Goal: Find specific page/section: Find specific page/section

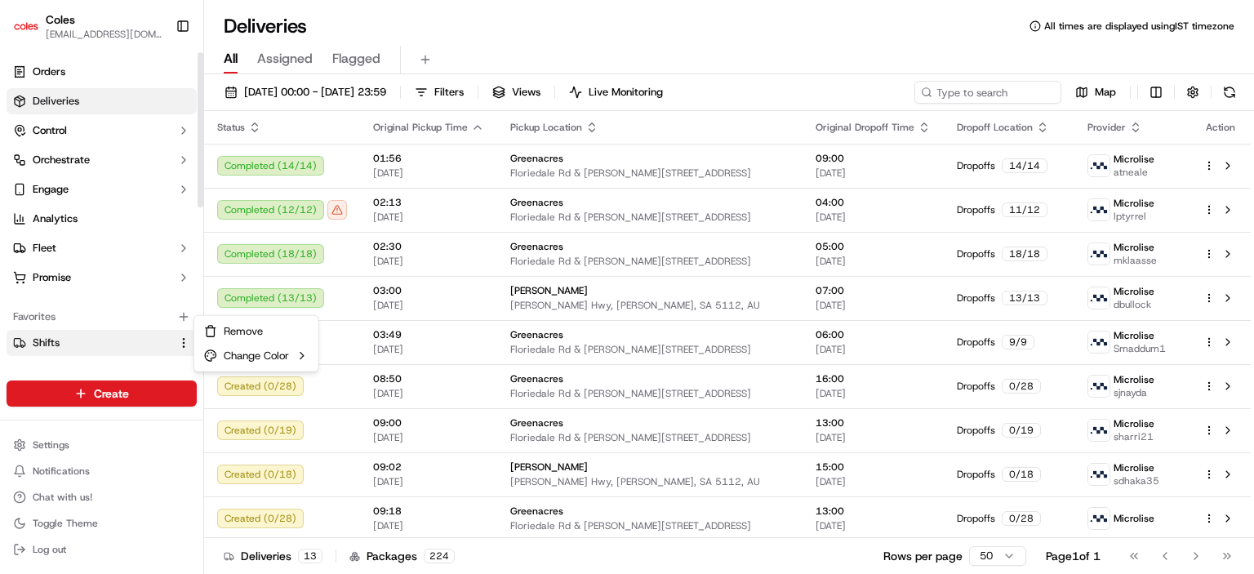
click at [187, 342] on html "Coles [EMAIL_ADDRESS][DOMAIN_NAME] Toggle Sidebar Orders Deliveries Control Orc…" at bounding box center [627, 287] width 1254 height 574
click at [180, 341] on html "Coles [EMAIL_ADDRESS][DOMAIN_NAME] Toggle Sidebar Orders Deliveries Control Orc…" at bounding box center [627, 287] width 1254 height 574
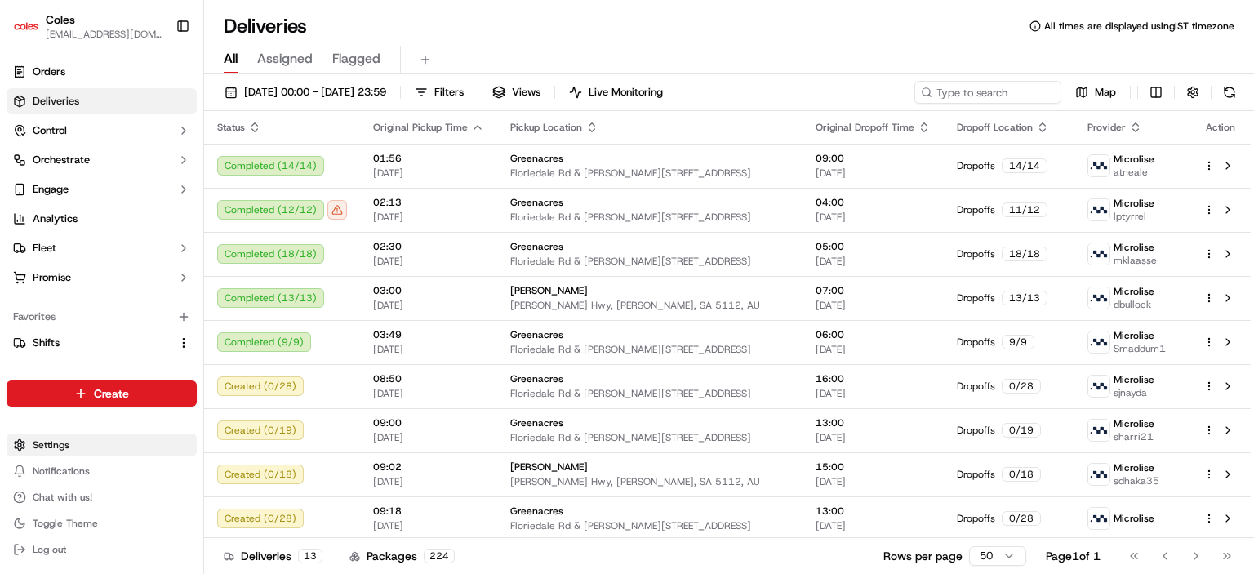
click at [42, 443] on html "Coles [EMAIL_ADDRESS][DOMAIN_NAME] Toggle Sidebar Orders Deliveries Control Orc…" at bounding box center [627, 287] width 1254 height 574
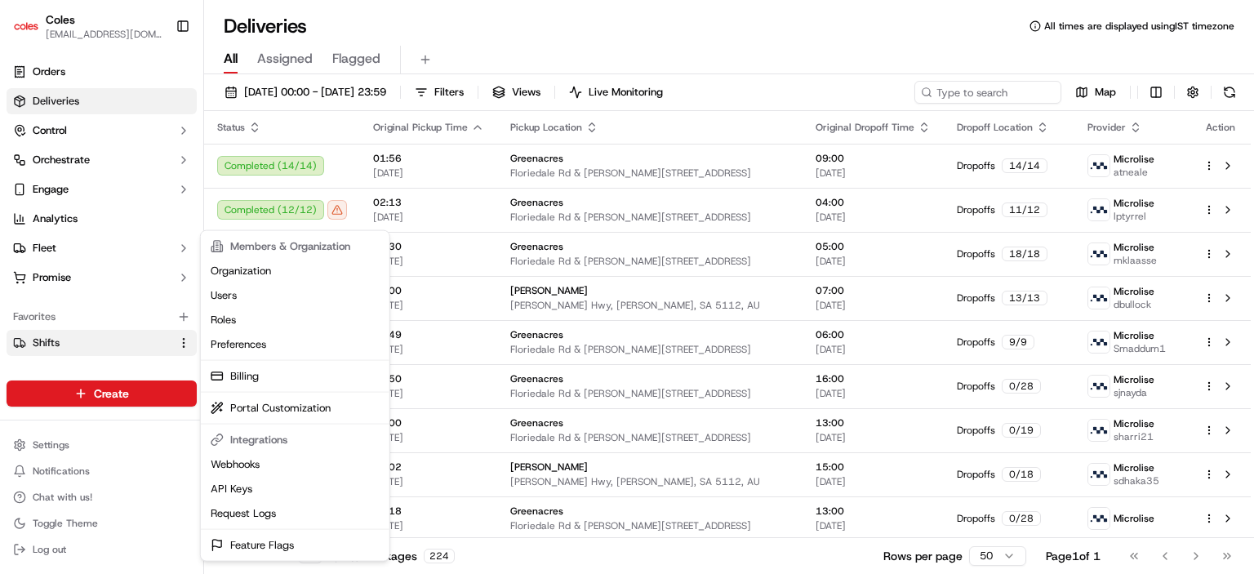
click at [133, 339] on html "Coles [EMAIL_ADDRESS][DOMAIN_NAME] Toggle Sidebar Orders Deliveries Control Orc…" at bounding box center [627, 287] width 1254 height 574
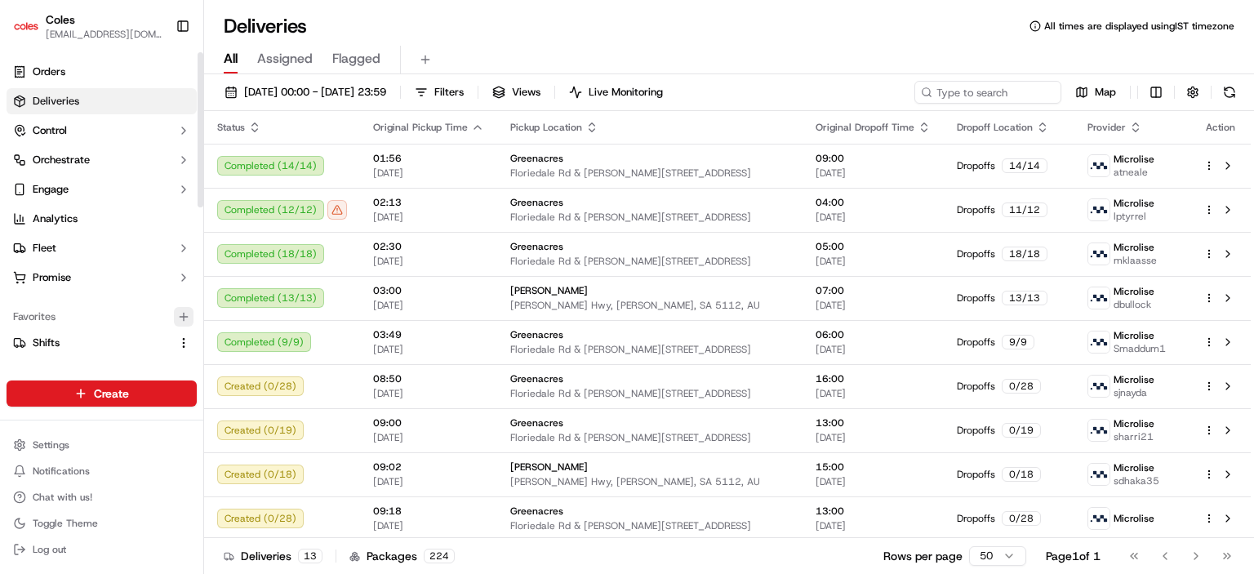
click at [182, 312] on icon "button" at bounding box center [183, 316] width 13 height 13
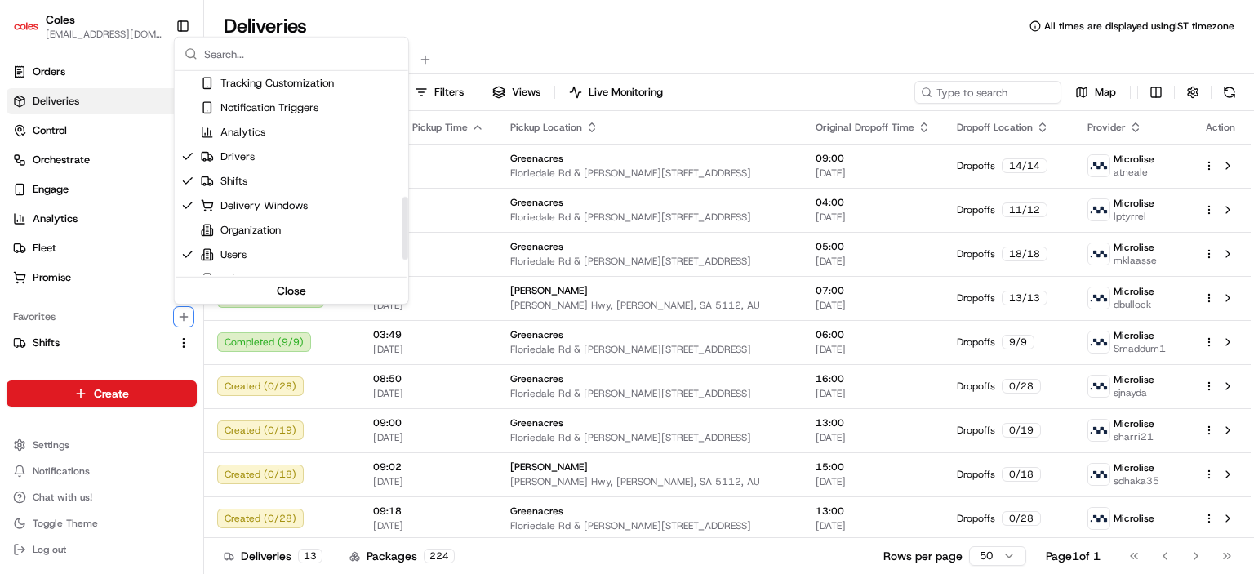
scroll to position [457, 0]
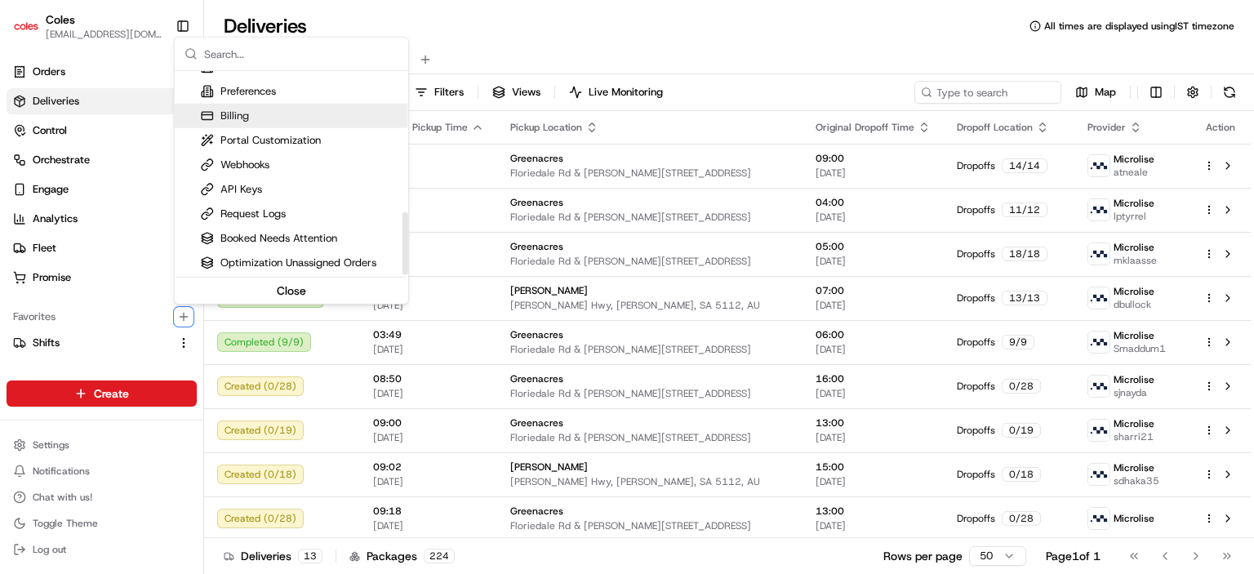
click at [614, 33] on html "Coles [EMAIL_ADDRESS][DOMAIN_NAME] Toggle Sidebar Orders Deliveries Control Orc…" at bounding box center [627, 287] width 1254 height 574
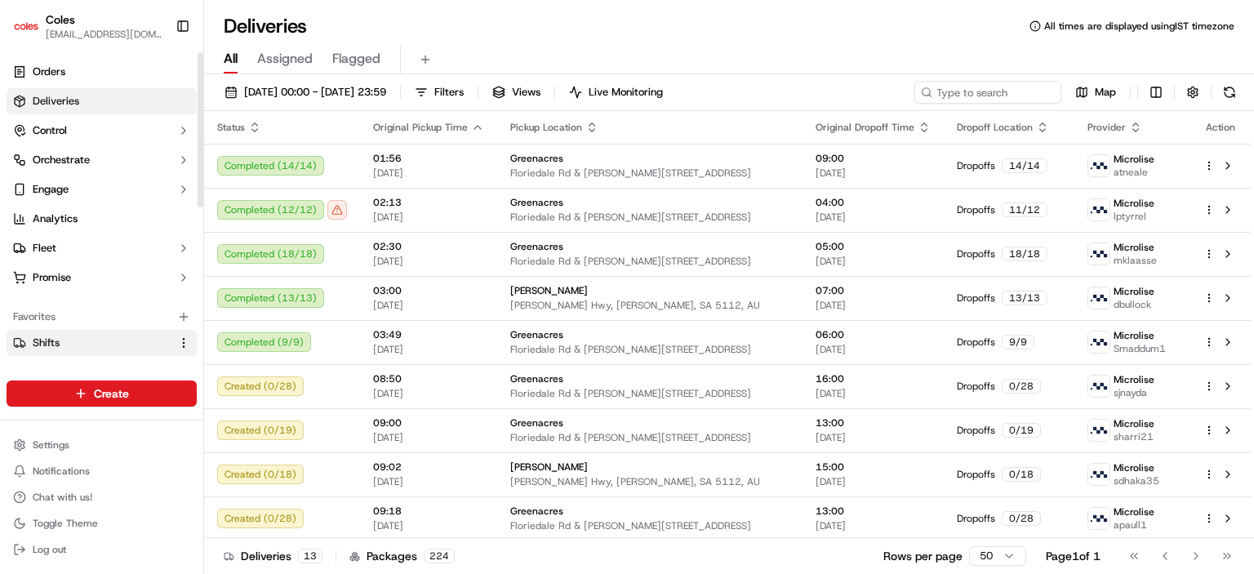
click at [88, 337] on link "Shifts" at bounding box center [92, 342] width 158 height 15
